Goal: Book appointment/travel/reservation

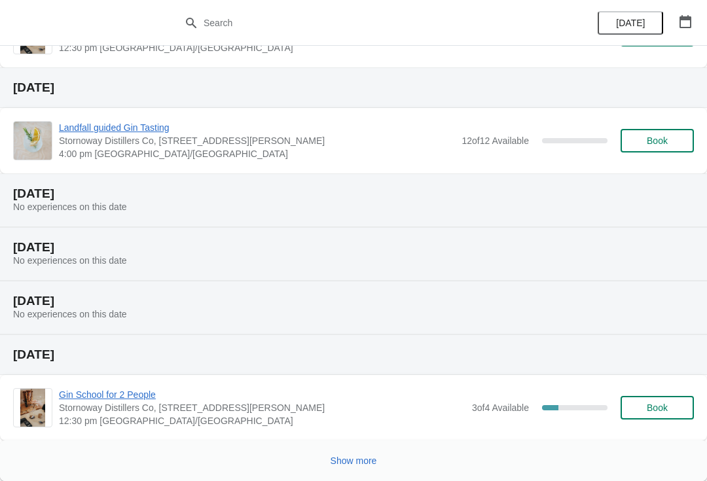
scroll to position [279, 0]
click at [639, 137] on span "Book" at bounding box center [657, 140] width 50 height 10
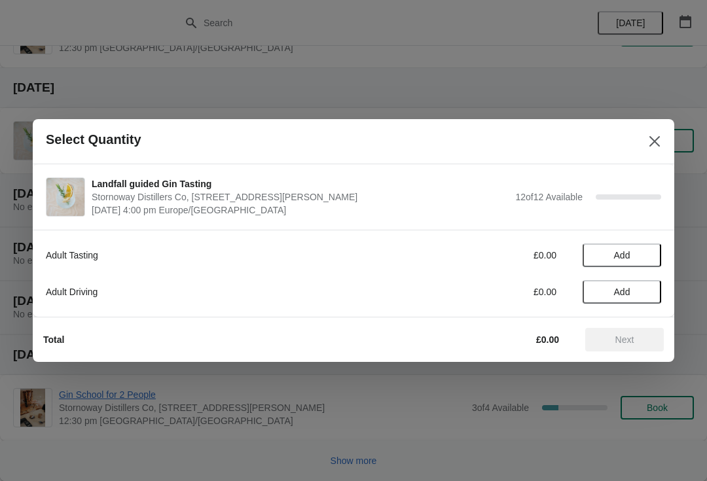
click at [646, 135] on button "Close" at bounding box center [655, 142] width 24 height 24
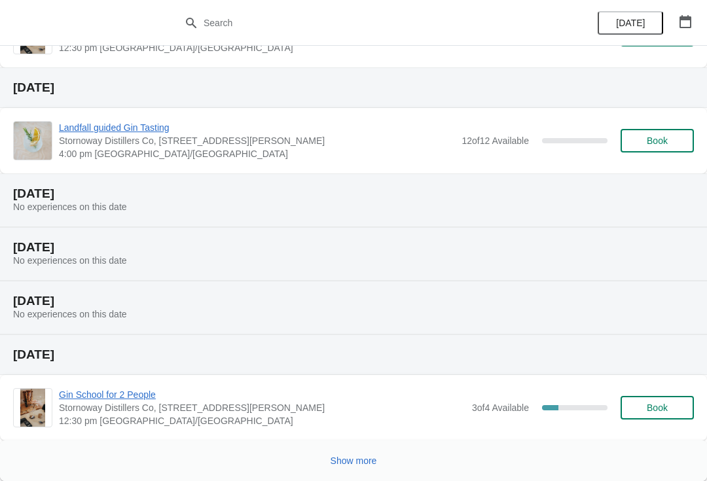
click at [132, 427] on span "12:30 pm [GEOGRAPHIC_DATA]/[GEOGRAPHIC_DATA]" at bounding box center [262, 420] width 406 height 13
click at [653, 397] on button "Book" at bounding box center [657, 408] width 73 height 24
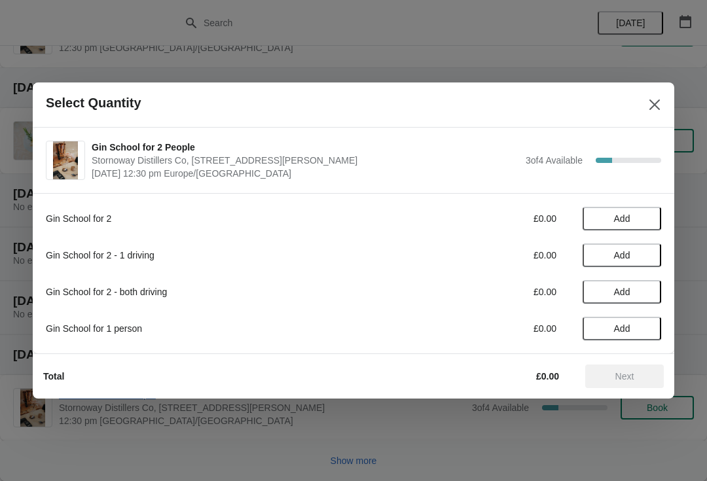
click at [630, 196] on div "Gin School for 2 £0.00 Add Gin School for 2 - 1 driving £0.00 Add Gin School fo…" at bounding box center [353, 267] width 615 height 147
click at [618, 212] on button "Add" at bounding box center [622, 219] width 79 height 24
click at [629, 374] on span "Next" at bounding box center [624, 376] width 19 height 10
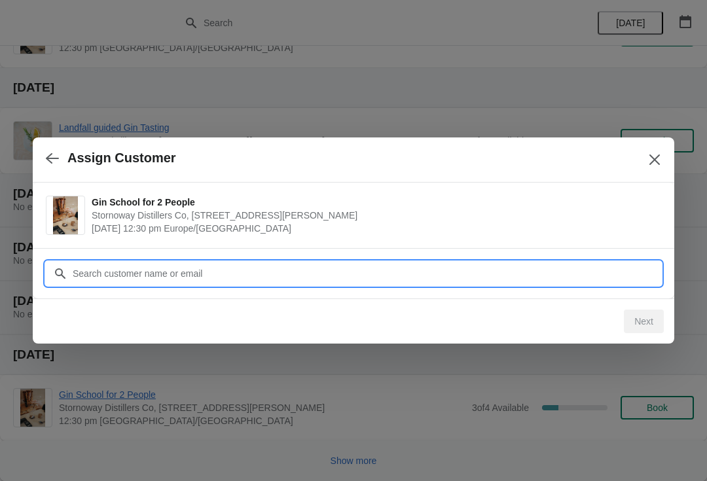
click at [130, 271] on input "Customer" at bounding box center [366, 274] width 589 height 24
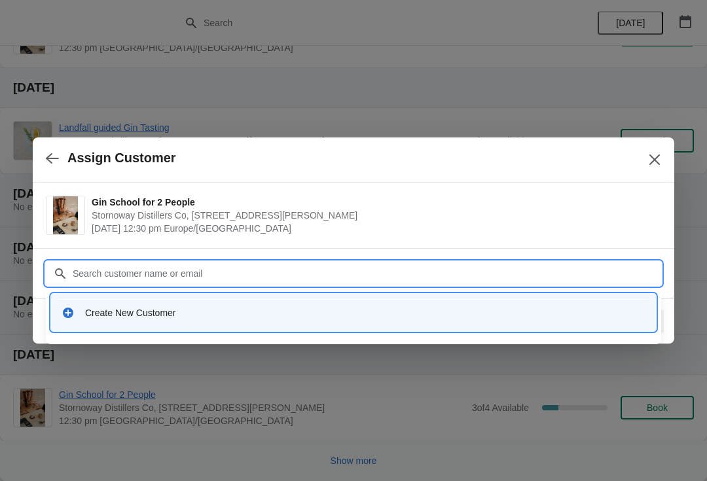
click at [103, 346] on div at bounding box center [353, 240] width 707 height 481
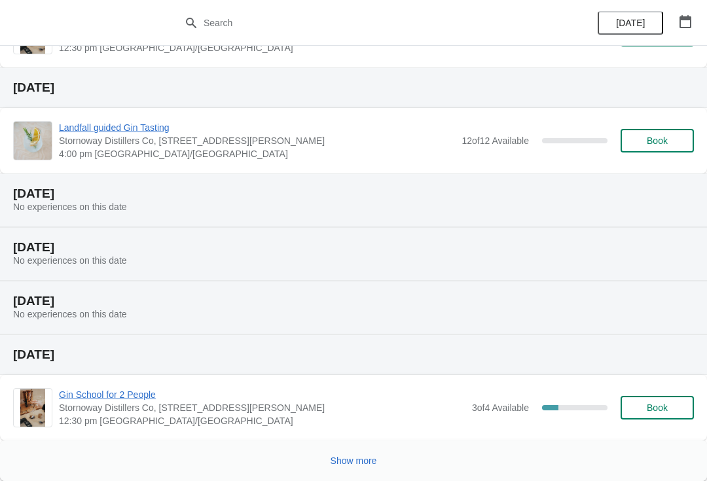
click at [668, 403] on span "Book" at bounding box center [657, 408] width 50 height 10
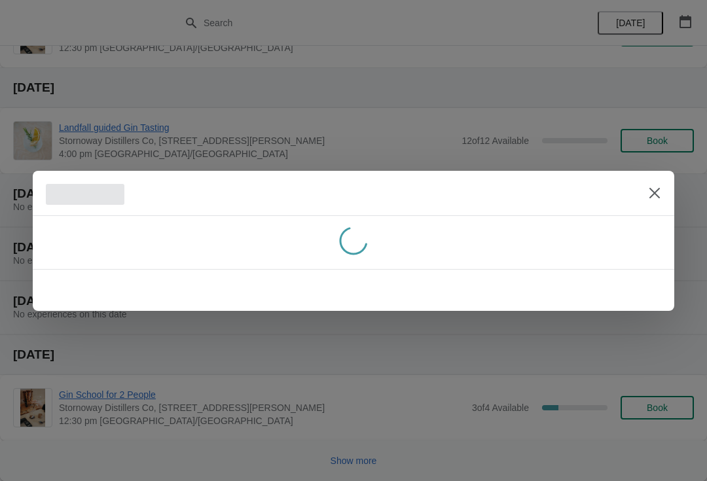
scroll to position [0, 0]
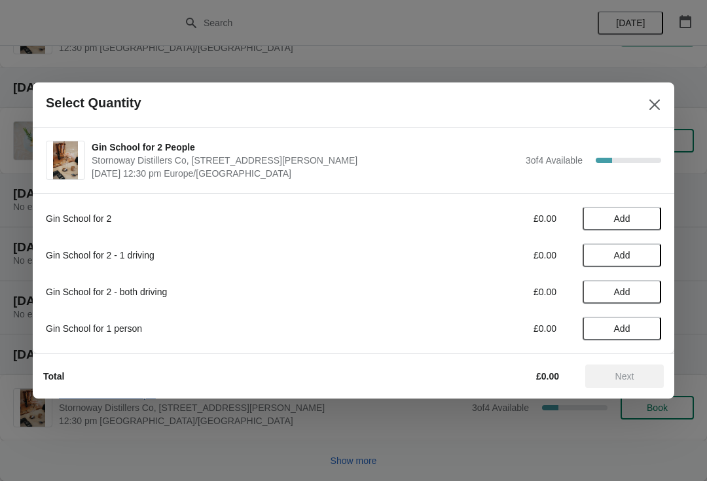
click at [109, 319] on div "Gin School for 1 person £0.00 Add" at bounding box center [353, 329] width 615 height 24
click at [113, 298] on div "Gin School for 2 - both driving" at bounding box center [227, 291] width 363 height 13
click at [603, 289] on span "Add" at bounding box center [621, 292] width 55 height 10
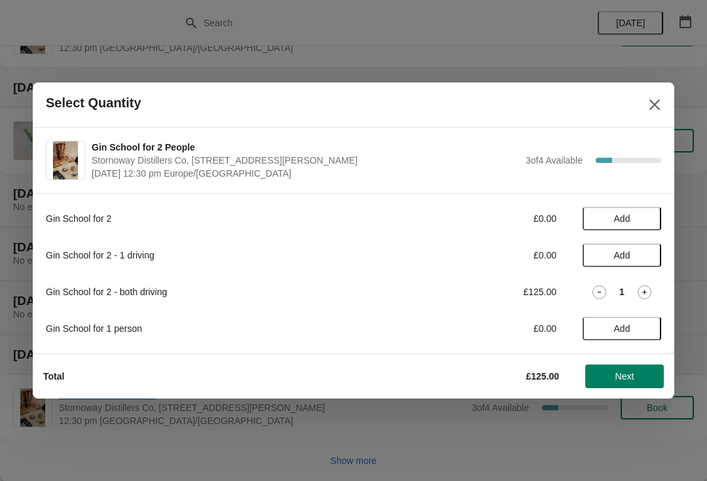
click at [630, 373] on span "Next" at bounding box center [624, 376] width 19 height 10
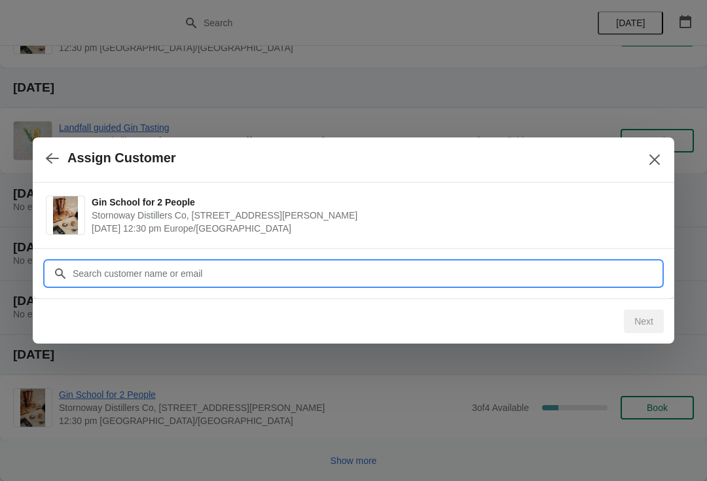
click at [128, 278] on input "Customer" at bounding box center [366, 274] width 589 height 24
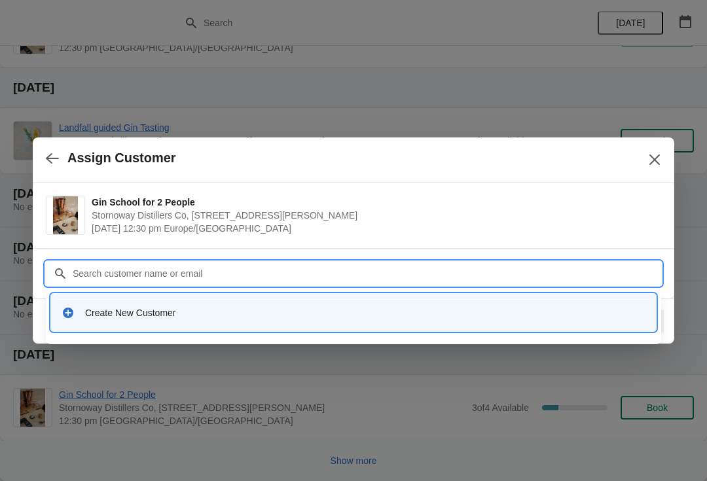
click at [130, 319] on div "Create New Customer" at bounding box center [365, 312] width 560 height 13
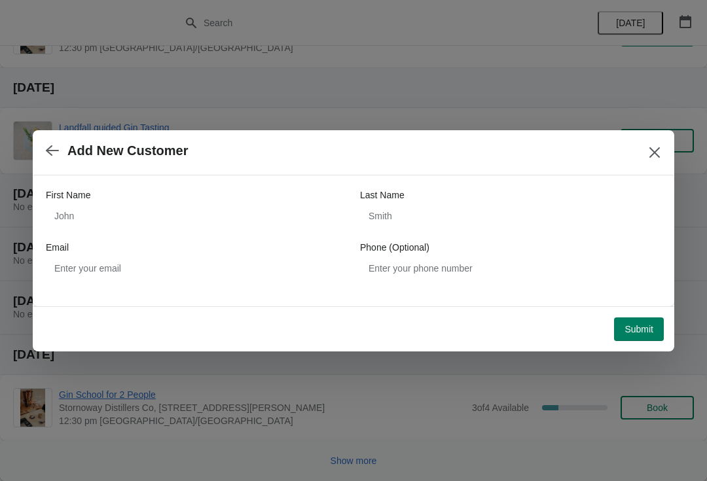
click at [657, 151] on icon "Close" at bounding box center [654, 152] width 13 height 13
